Goal: Task Accomplishment & Management: Use online tool/utility

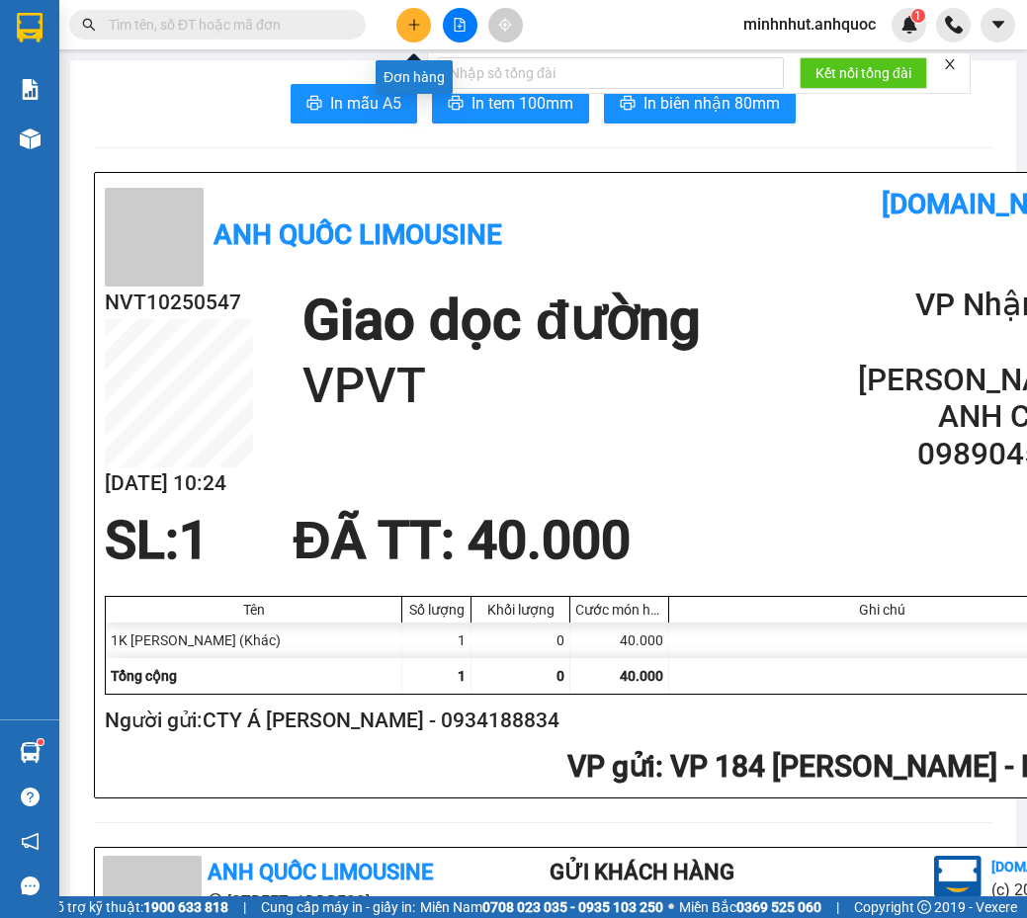
click at [414, 35] on button at bounding box center [413, 25] width 35 height 35
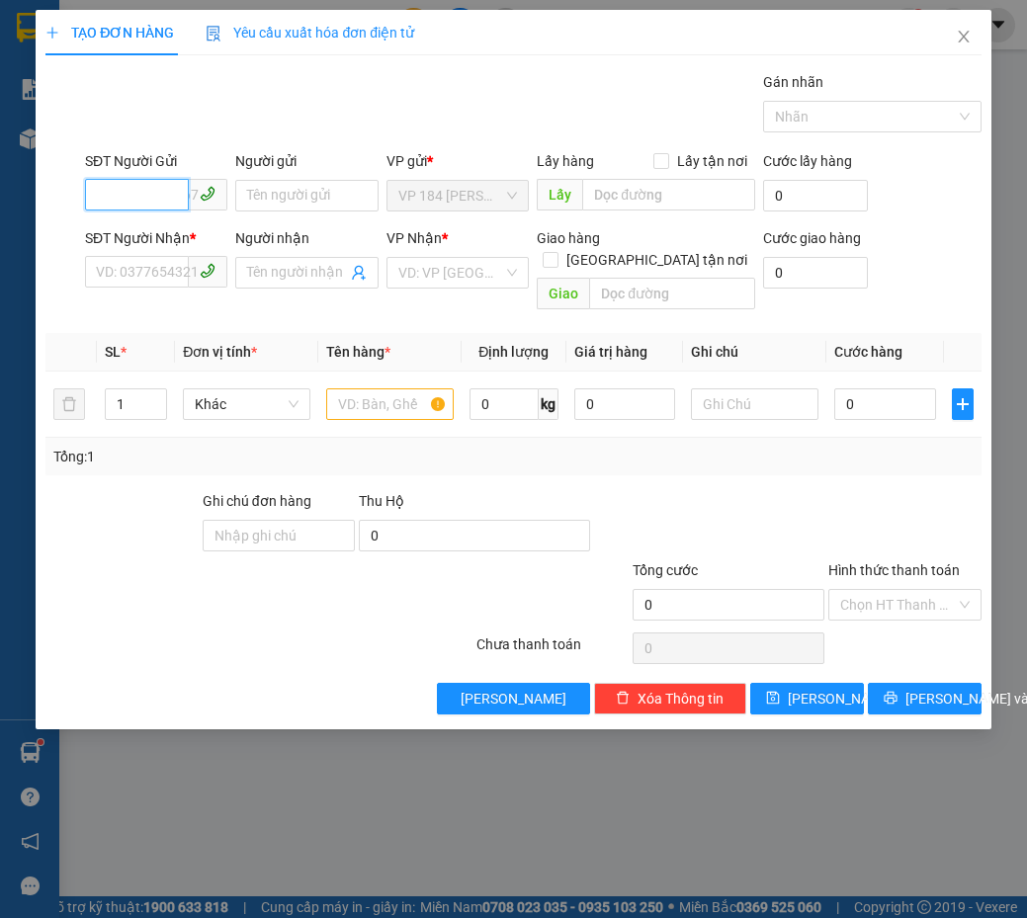
drag, startPoint x: 161, startPoint y: 189, endPoint x: 178, endPoint y: 188, distance: 16.8
click at [178, 188] on input "SĐT Người Gửi" at bounding box center [137, 195] width 104 height 32
type input "0974260475"
click at [206, 250] on div "0974260475 - ANH DŨNG" at bounding box center [176, 235] width 182 height 32
type input "ANH DŨNG"
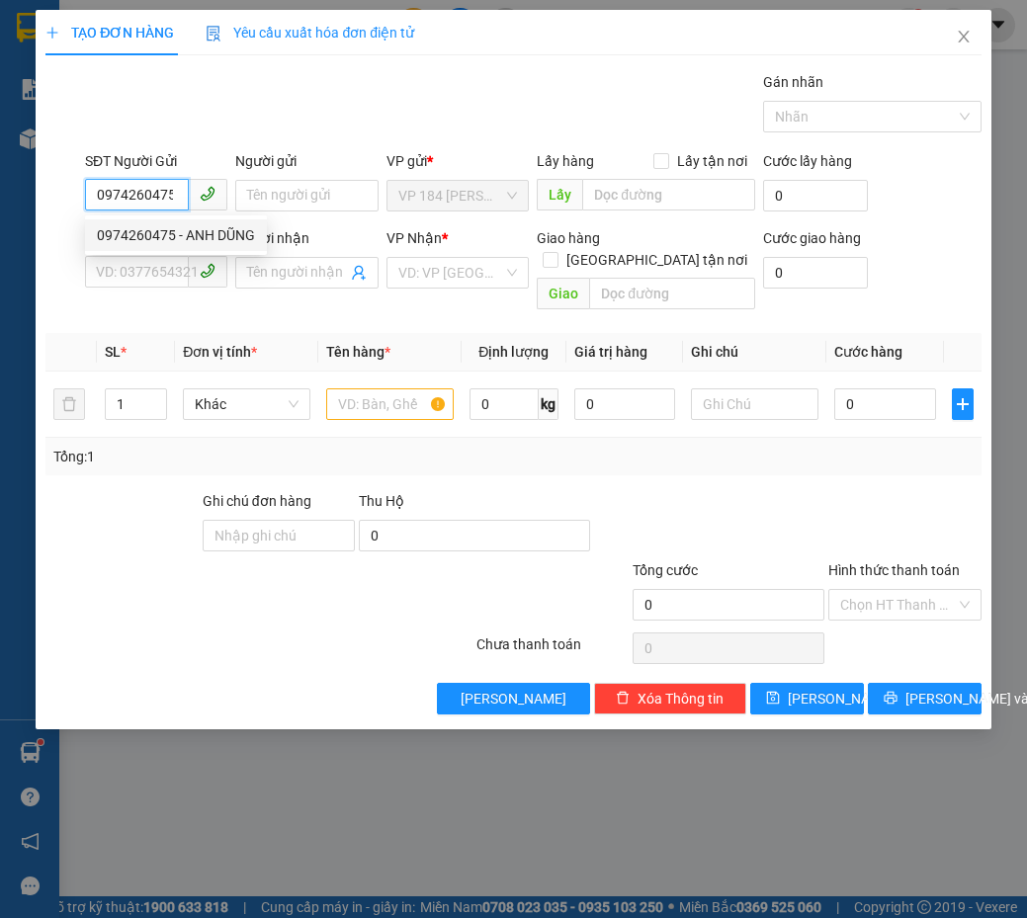
type input "0903335198"
type input "[PERSON_NAME]"
type input "VPVT"
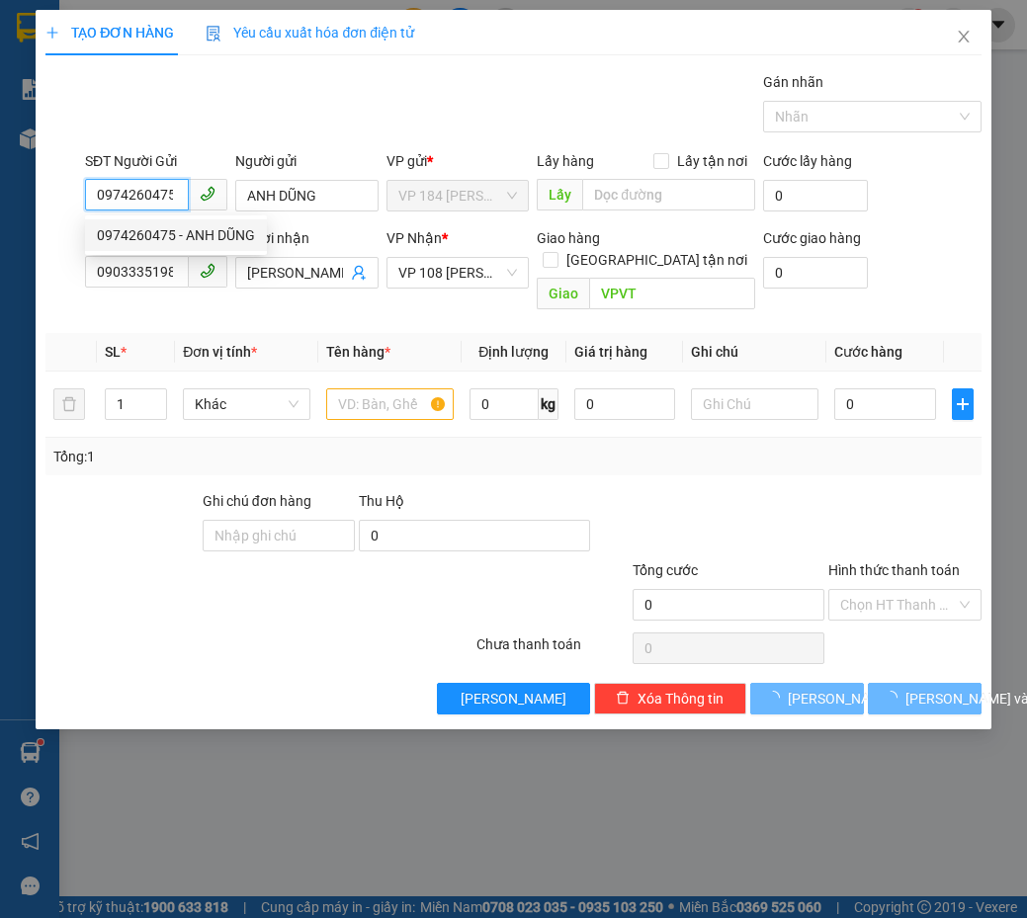
type input "20.000"
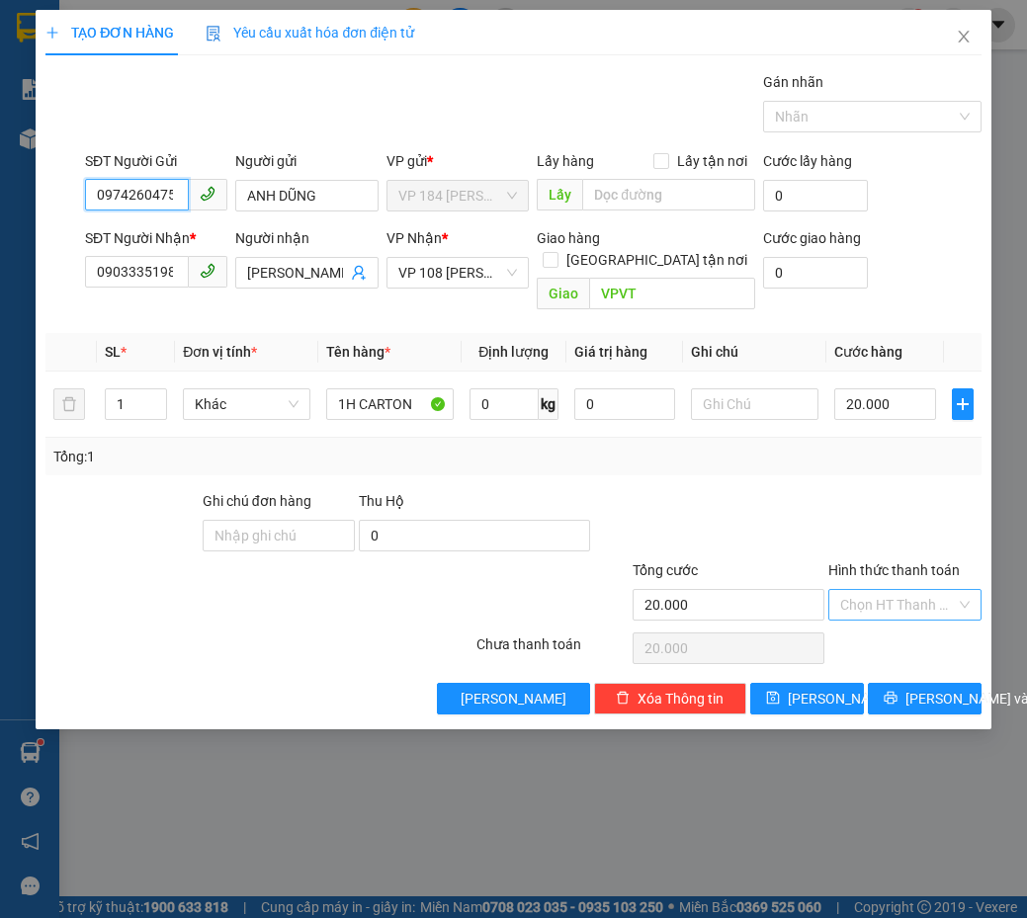
type input "0974260475"
click at [904, 590] on input "Hình thức thanh toán" at bounding box center [897, 605] width 115 height 30
click at [895, 619] on div "Tại văn phòng" at bounding box center [904, 623] width 129 height 22
type input "0"
click at [937, 688] on span "[PERSON_NAME] và In" at bounding box center [974, 699] width 138 height 22
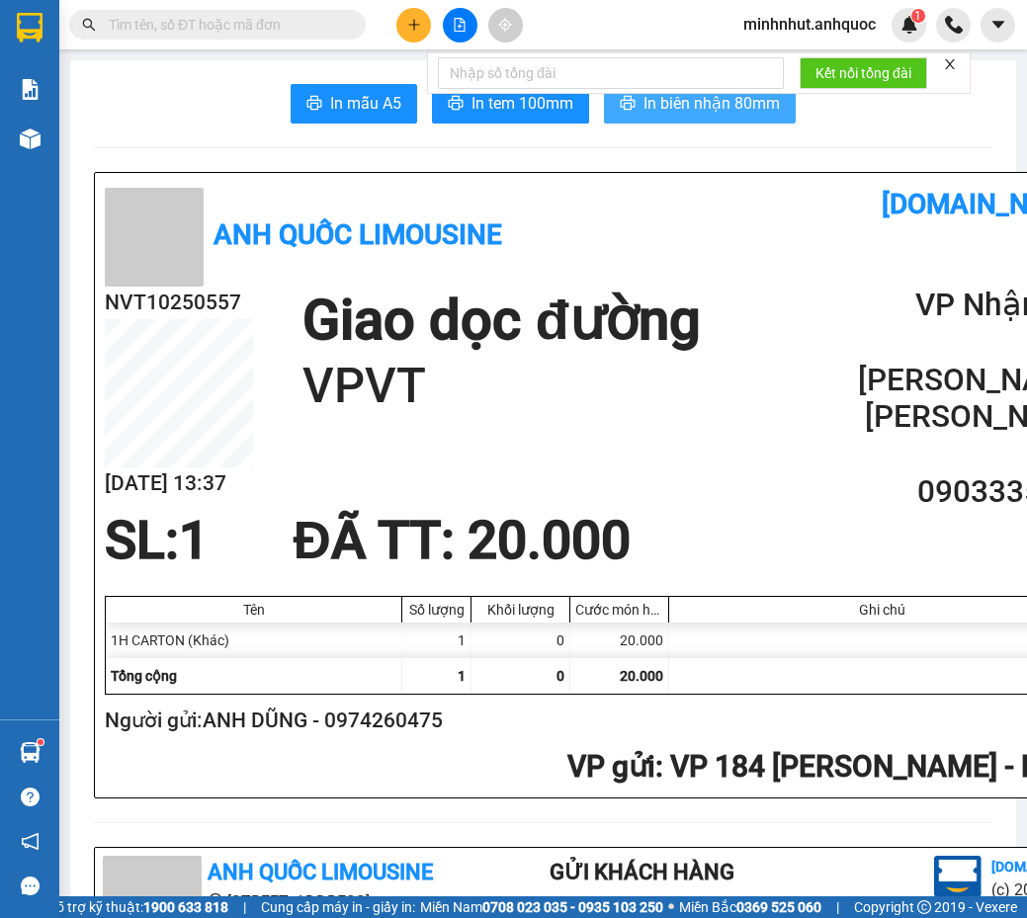
click at [691, 103] on span "In biên nhận 80mm" at bounding box center [712, 103] width 136 height 25
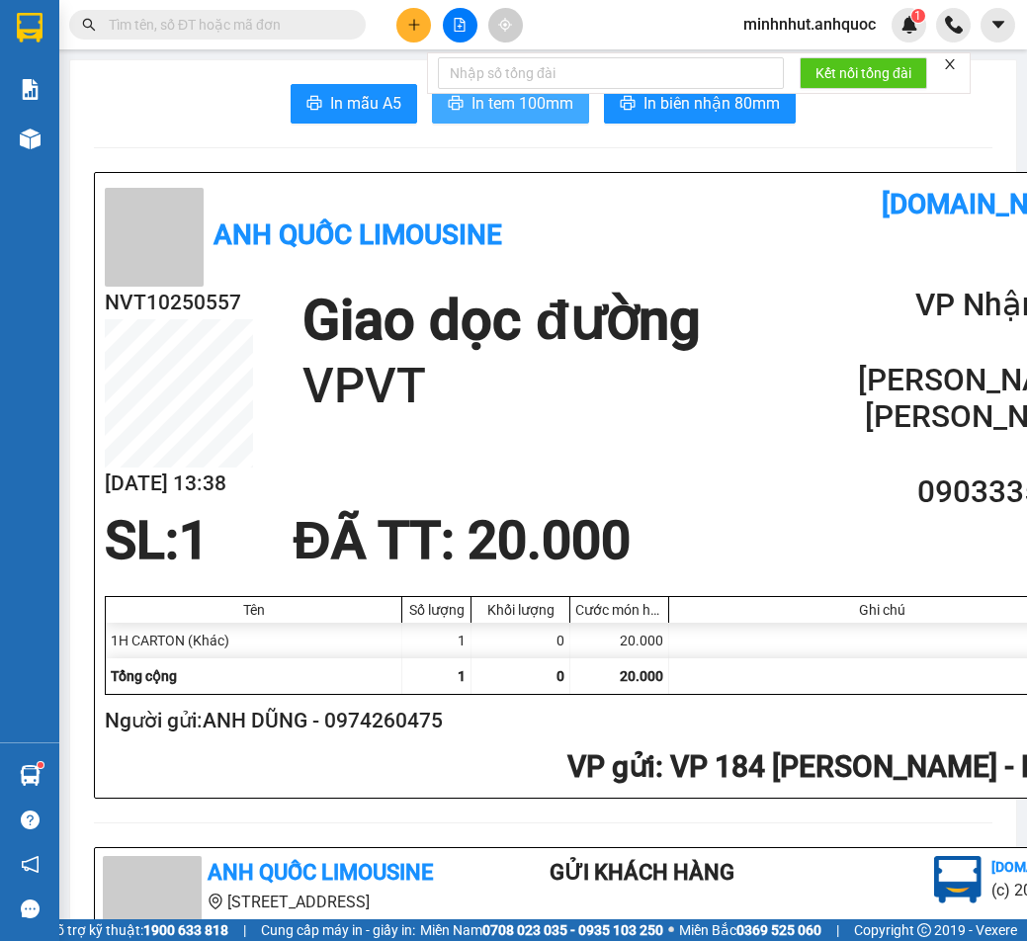
click at [512, 113] on span "In tem 100mm" at bounding box center [523, 103] width 102 height 25
